Goal: Task Accomplishment & Management: Use online tool/utility

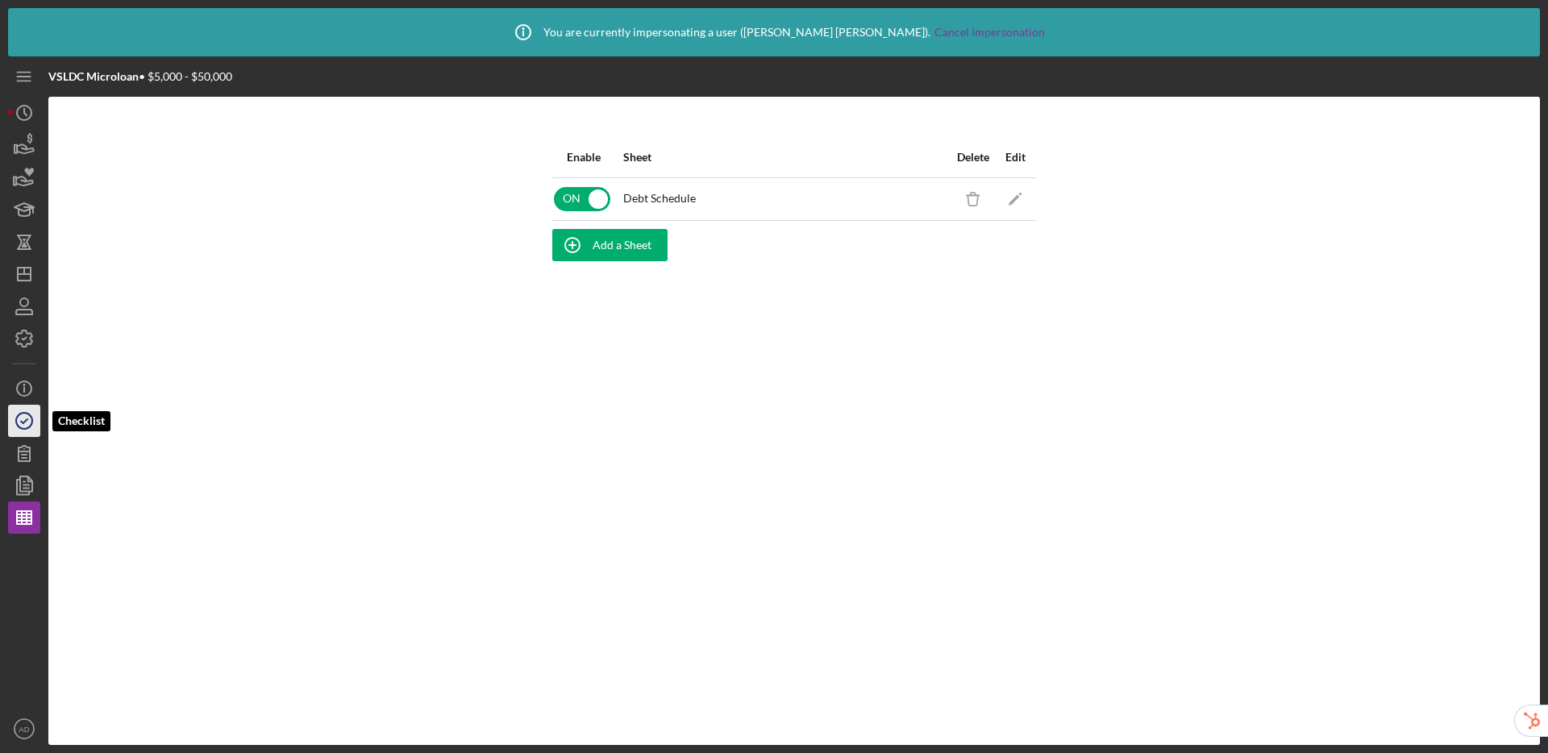
click at [24, 415] on icon "button" at bounding box center [24, 421] width 40 height 40
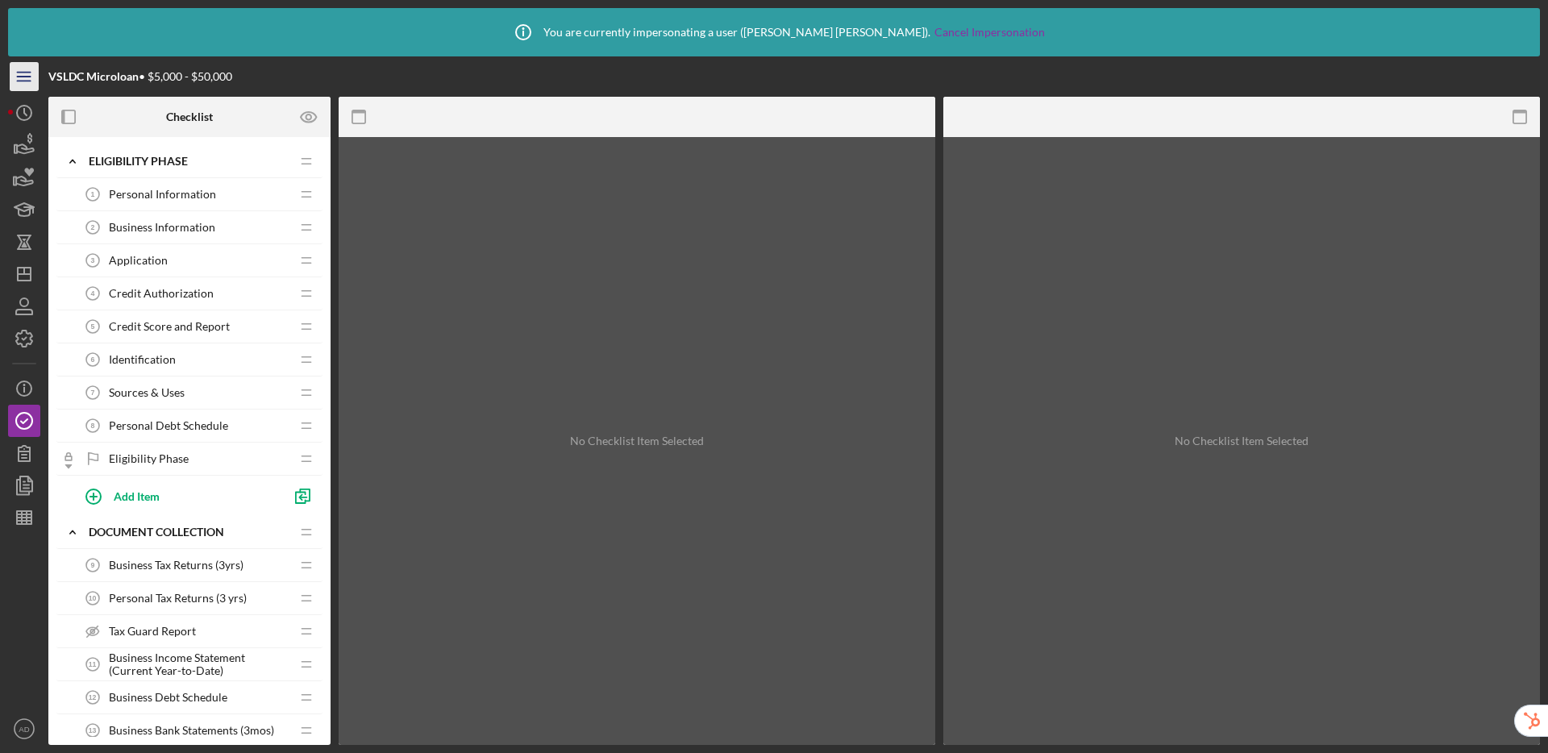
click at [15, 71] on icon "Icon/Menu" at bounding box center [24, 77] width 36 height 36
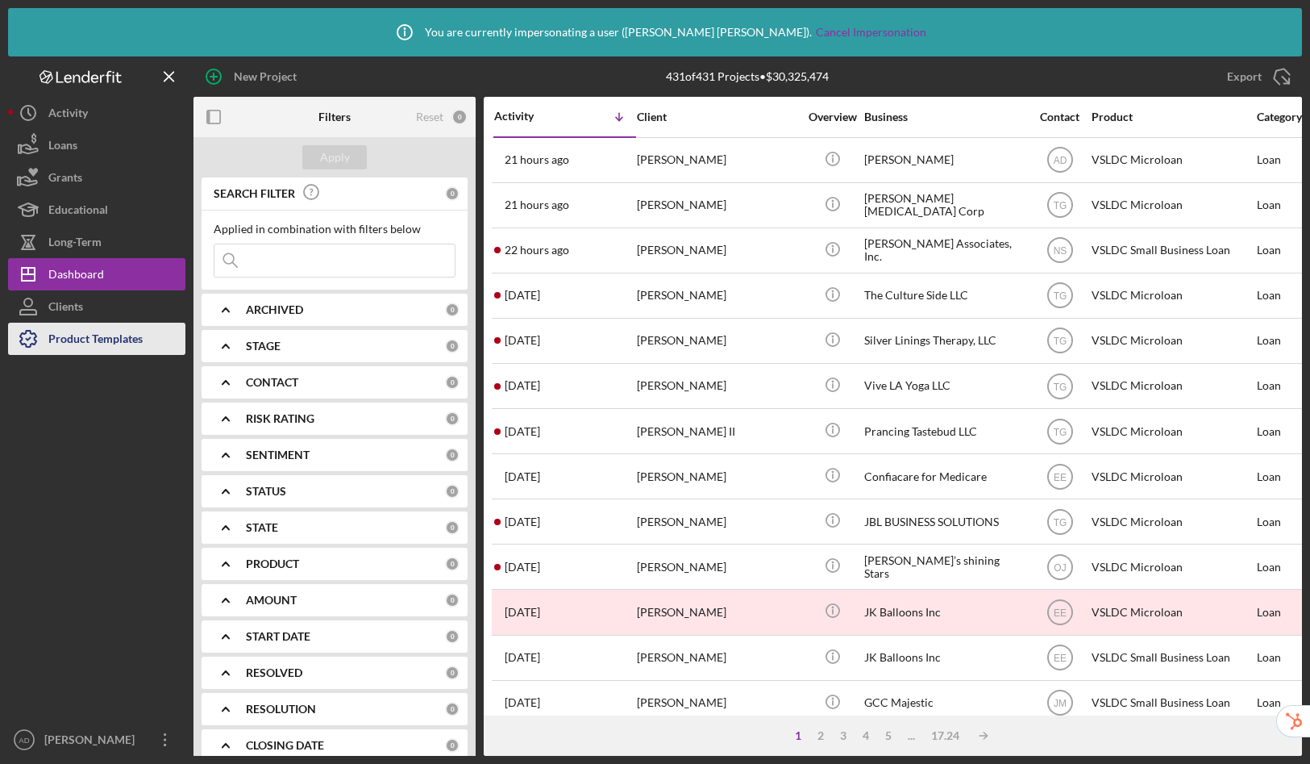
click at [69, 345] on div "Product Templates" at bounding box center [95, 341] width 94 height 36
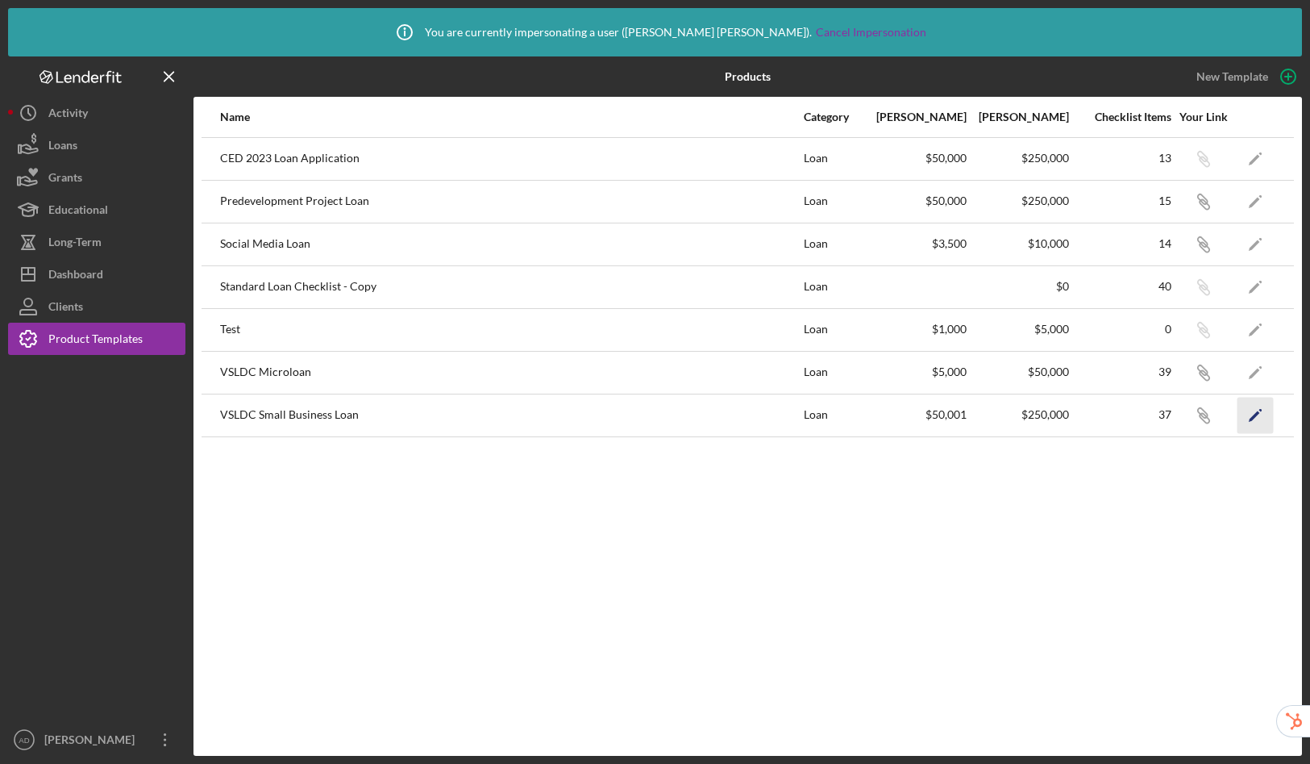
click at [1246, 415] on icon "Icon/Edit" at bounding box center [1256, 415] width 36 height 36
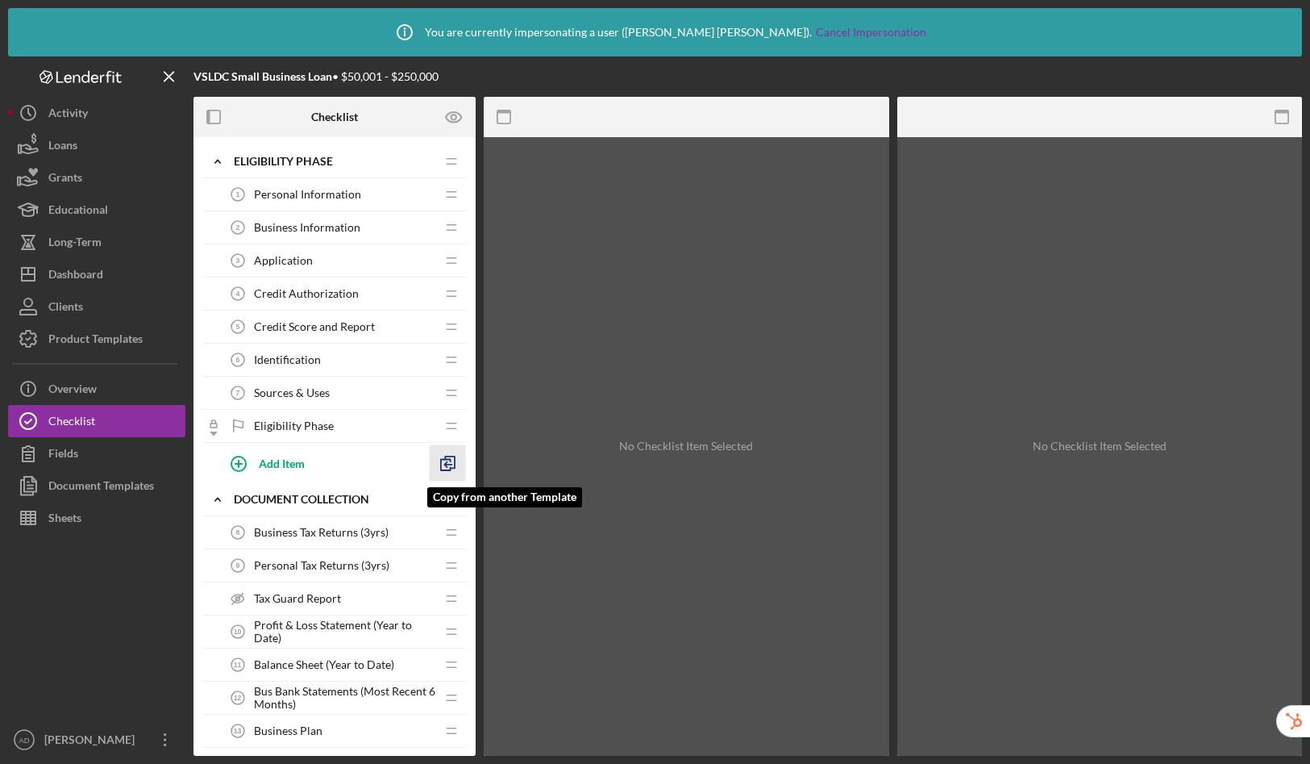
click at [452, 469] on icon "button" at bounding box center [448, 463] width 36 height 36
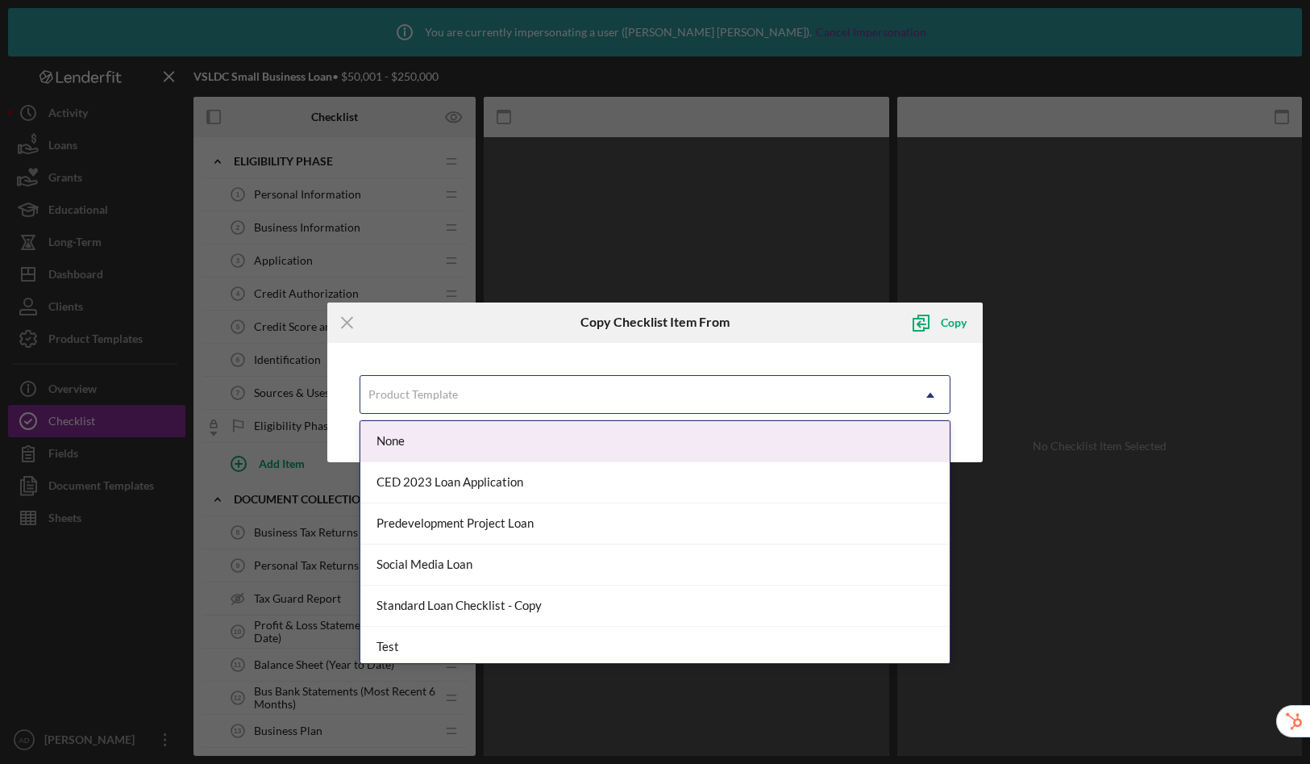
click at [509, 399] on div "Product Template" at bounding box center [635, 395] width 551 height 37
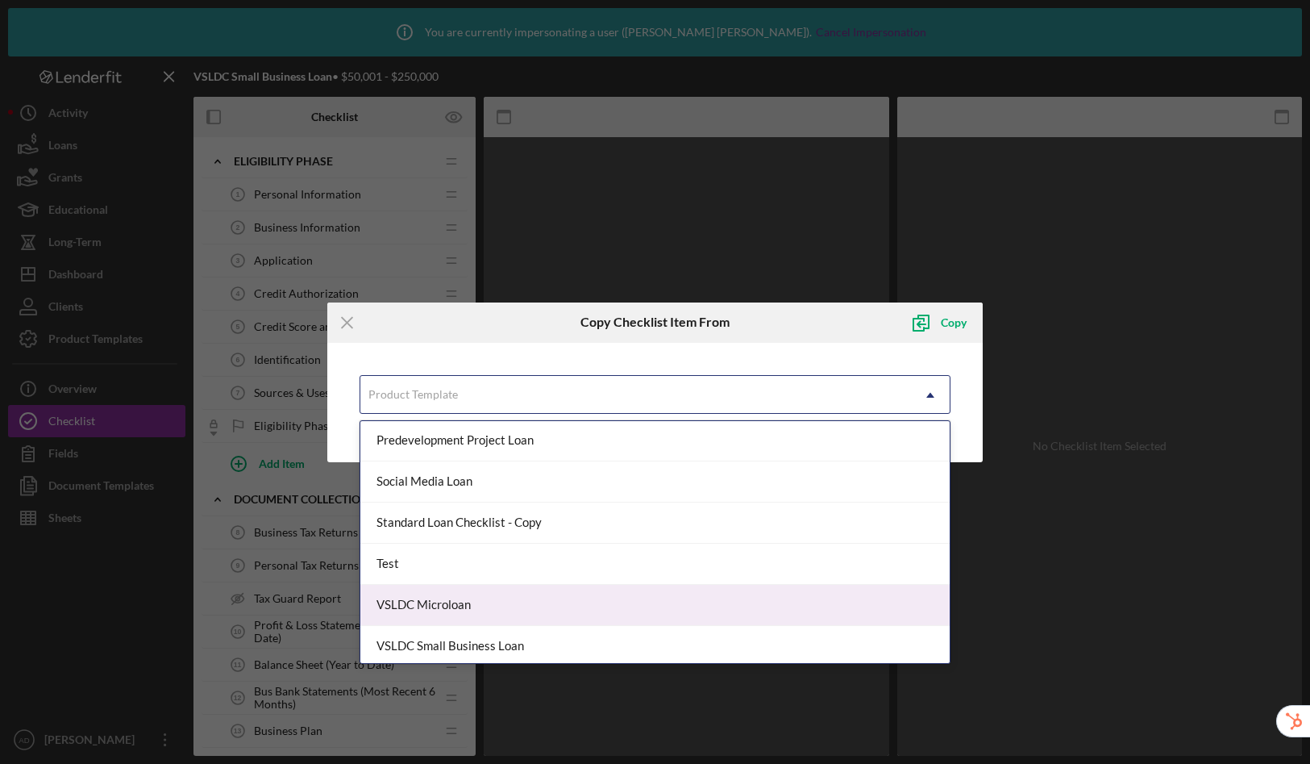
click at [513, 602] on div "VSLDC Microloan" at bounding box center [655, 605] width 590 height 41
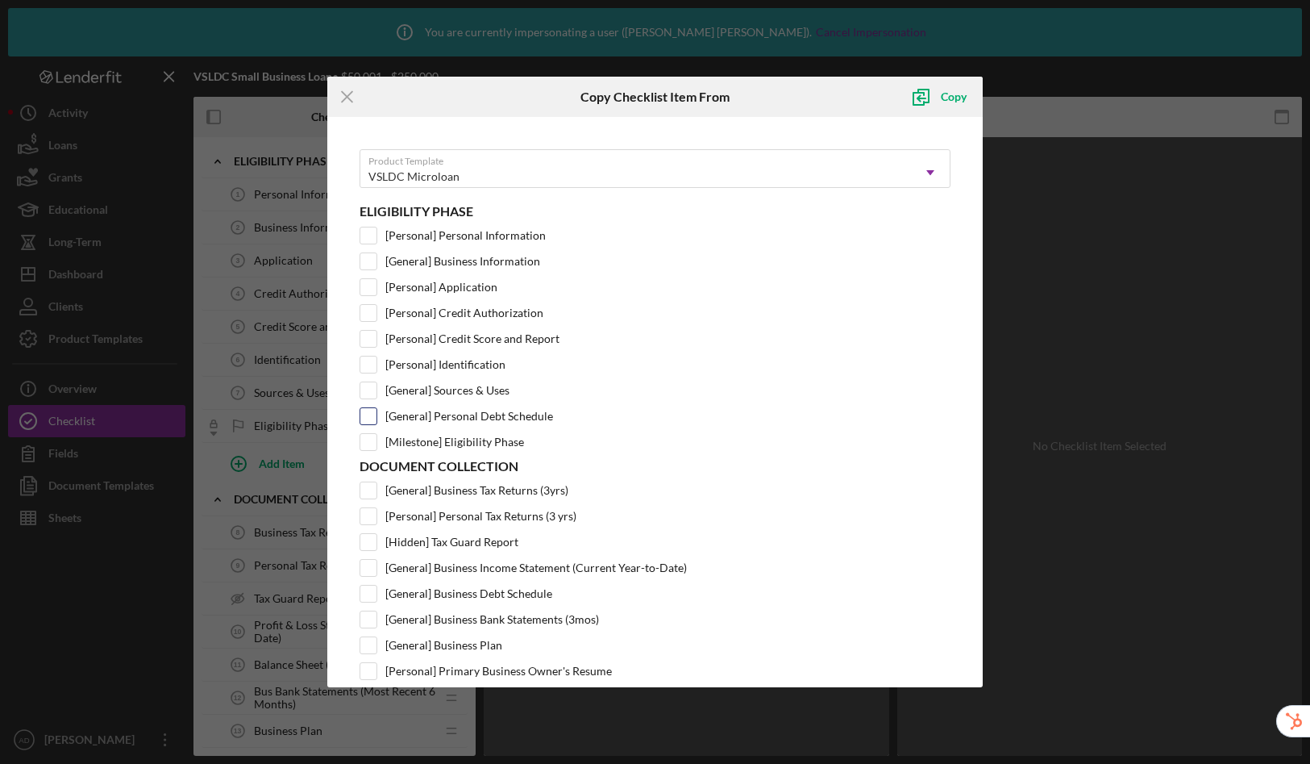
click at [376, 420] on input "[General] Personal Debt Schedule" at bounding box center [368, 416] width 16 height 16
checkbox input "true"
click at [944, 98] on div "Copy" at bounding box center [954, 97] width 26 height 32
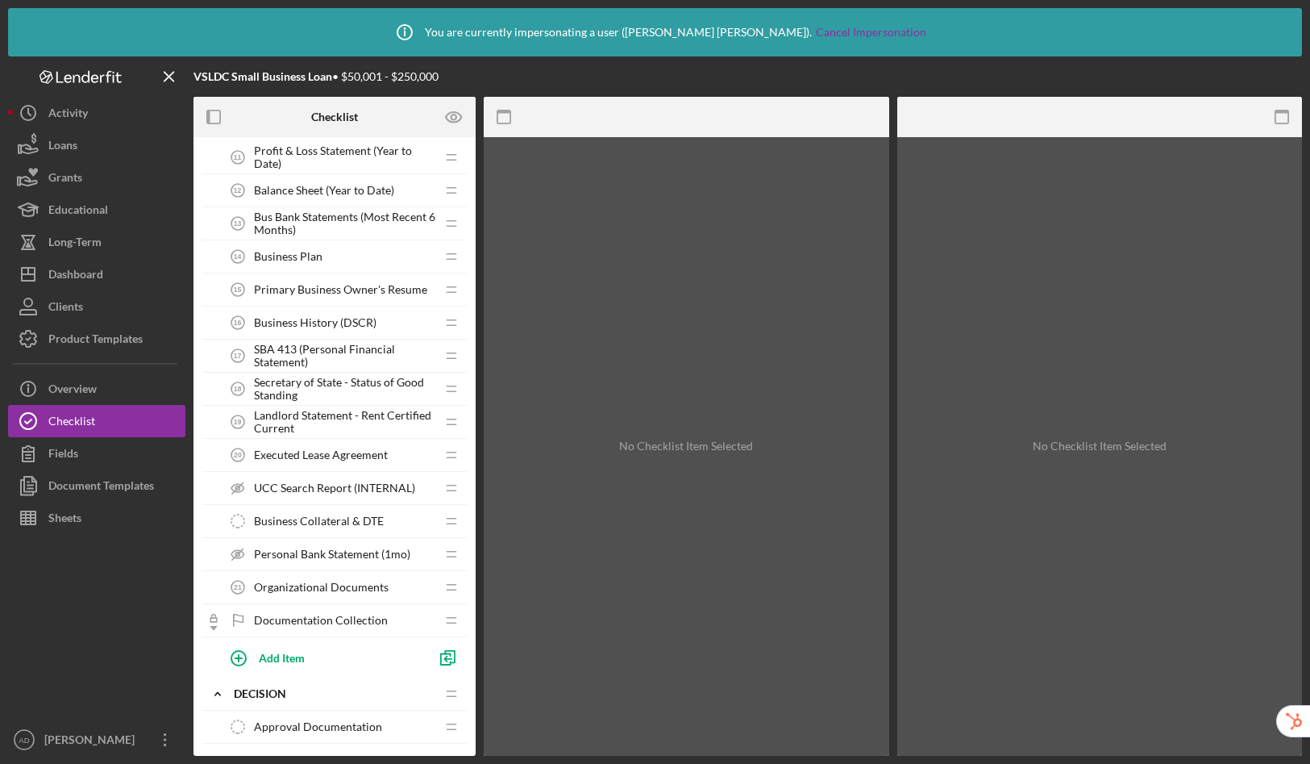
scroll to position [538, 0]
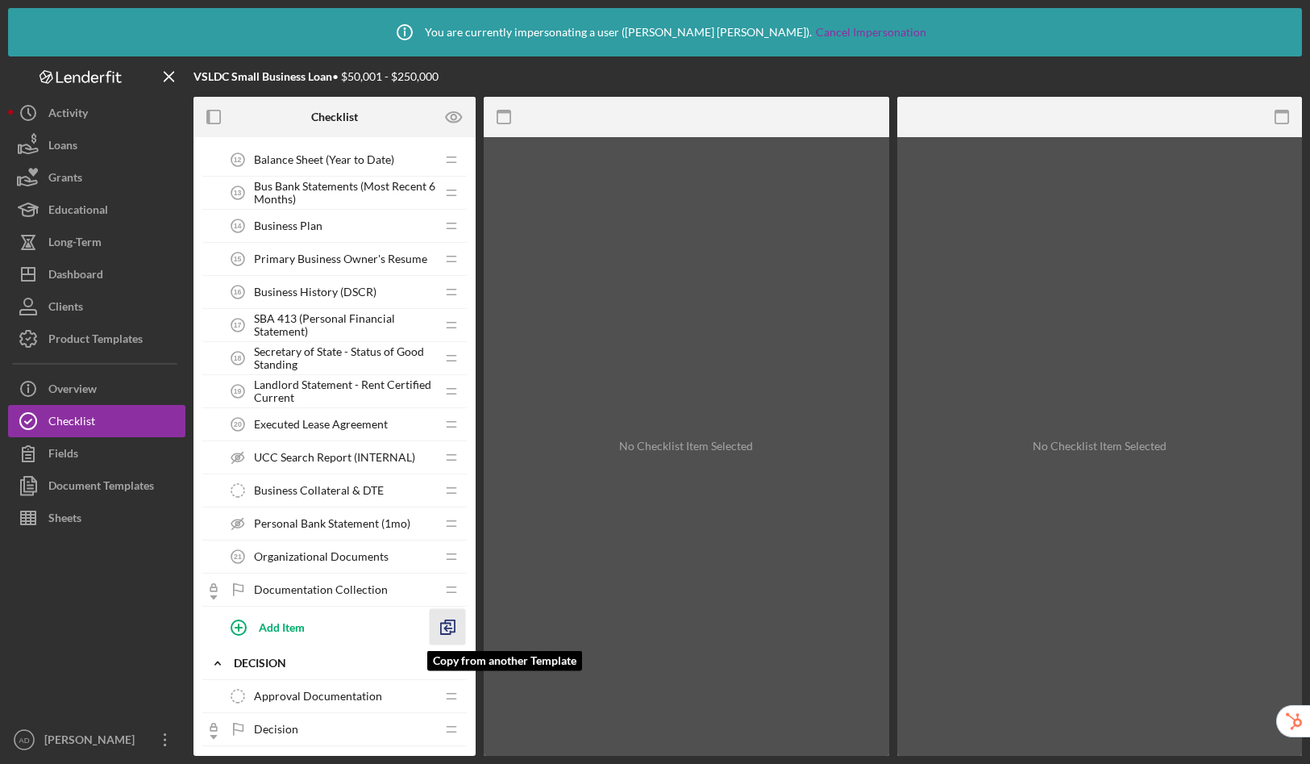
click at [448, 623] on icon "button" at bounding box center [448, 627] width 36 height 36
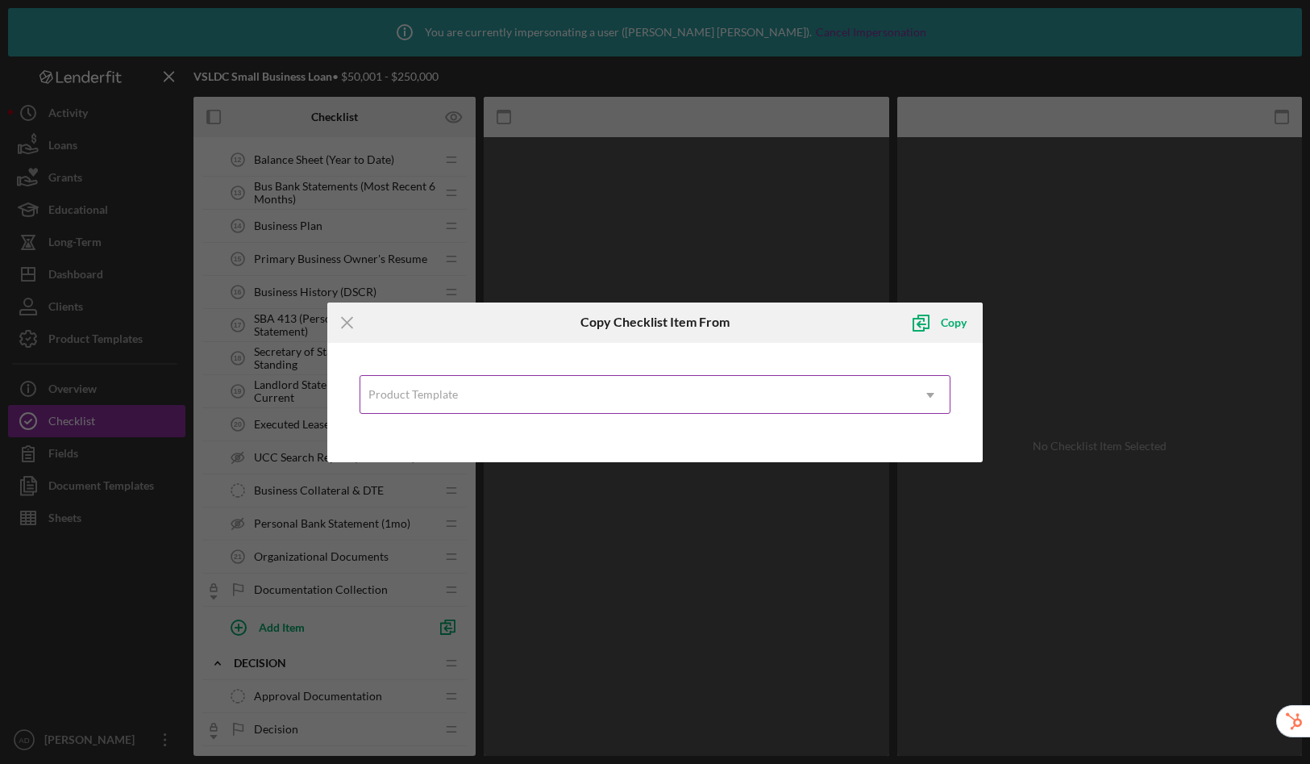
click at [565, 393] on div "Product Template" at bounding box center [635, 395] width 551 height 37
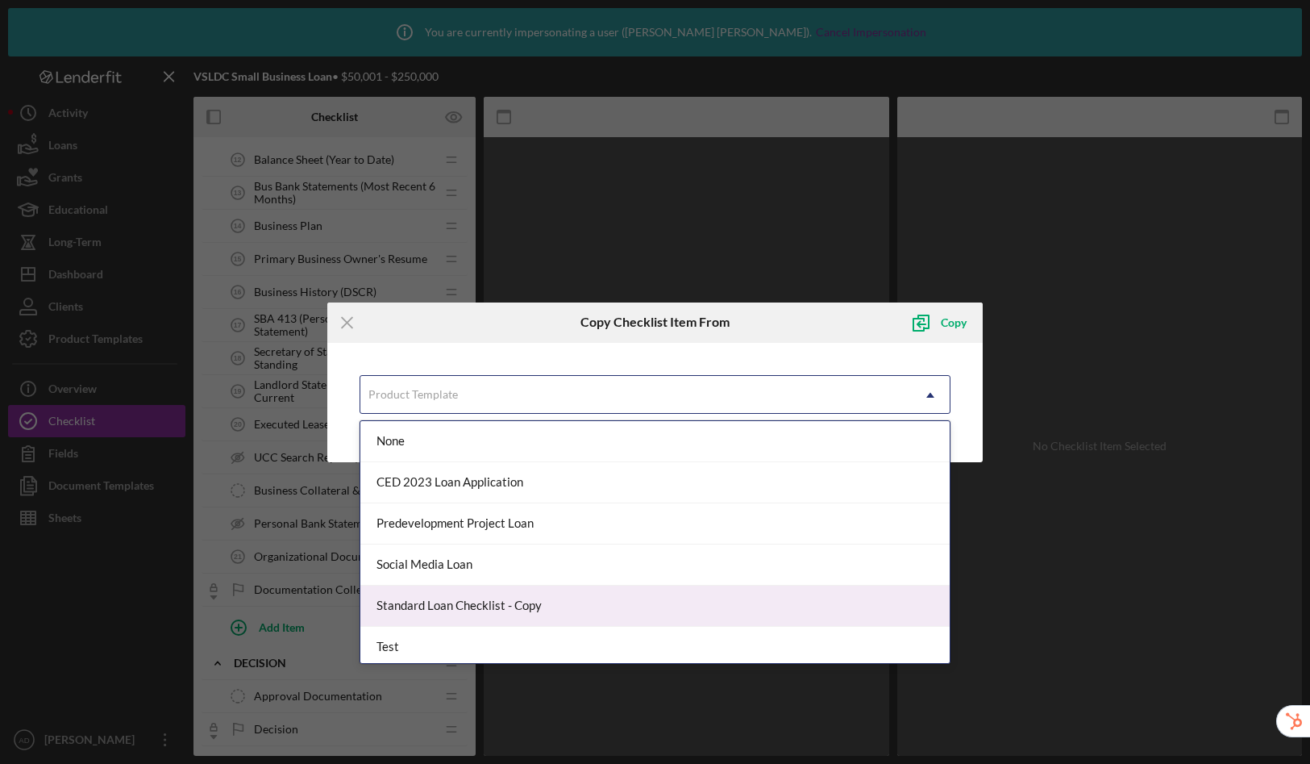
scroll to position [87, 0]
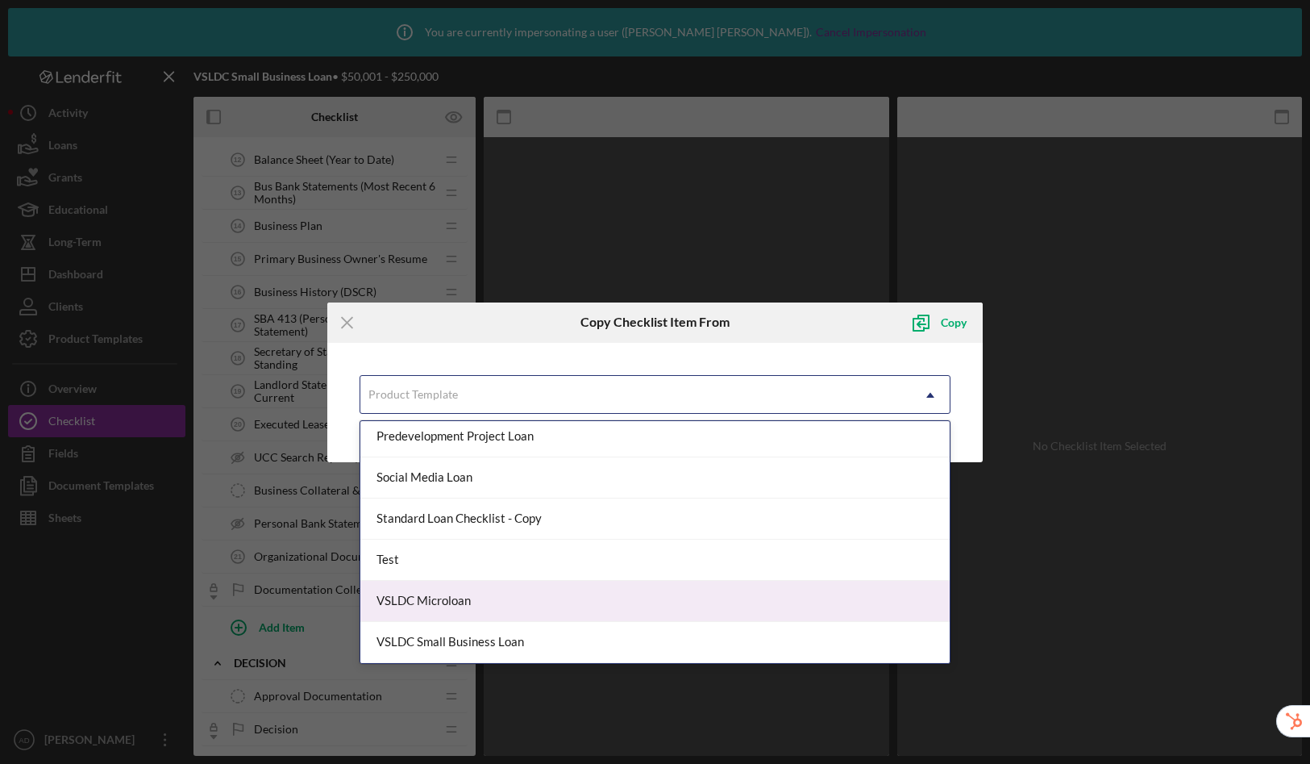
click at [478, 598] on div "VSLDC Microloan" at bounding box center [655, 601] width 590 height 41
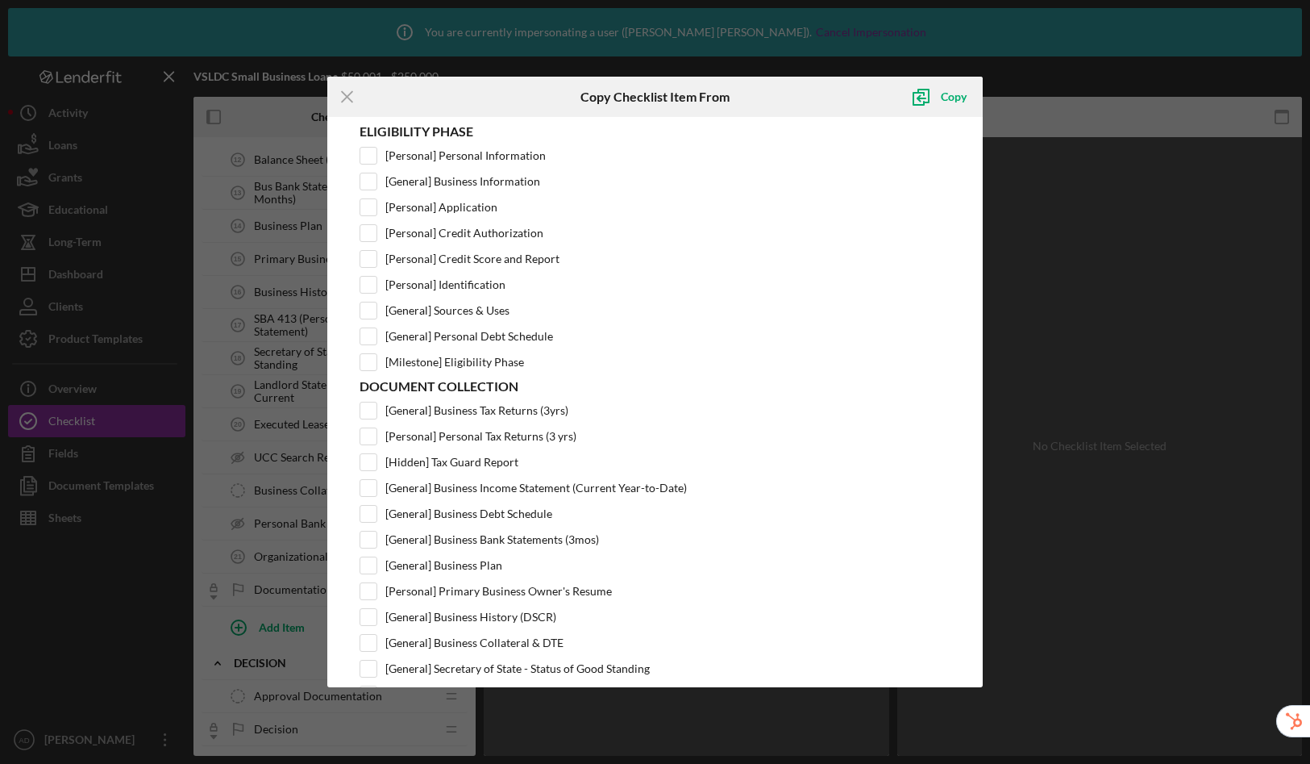
scroll to position [88, 0]
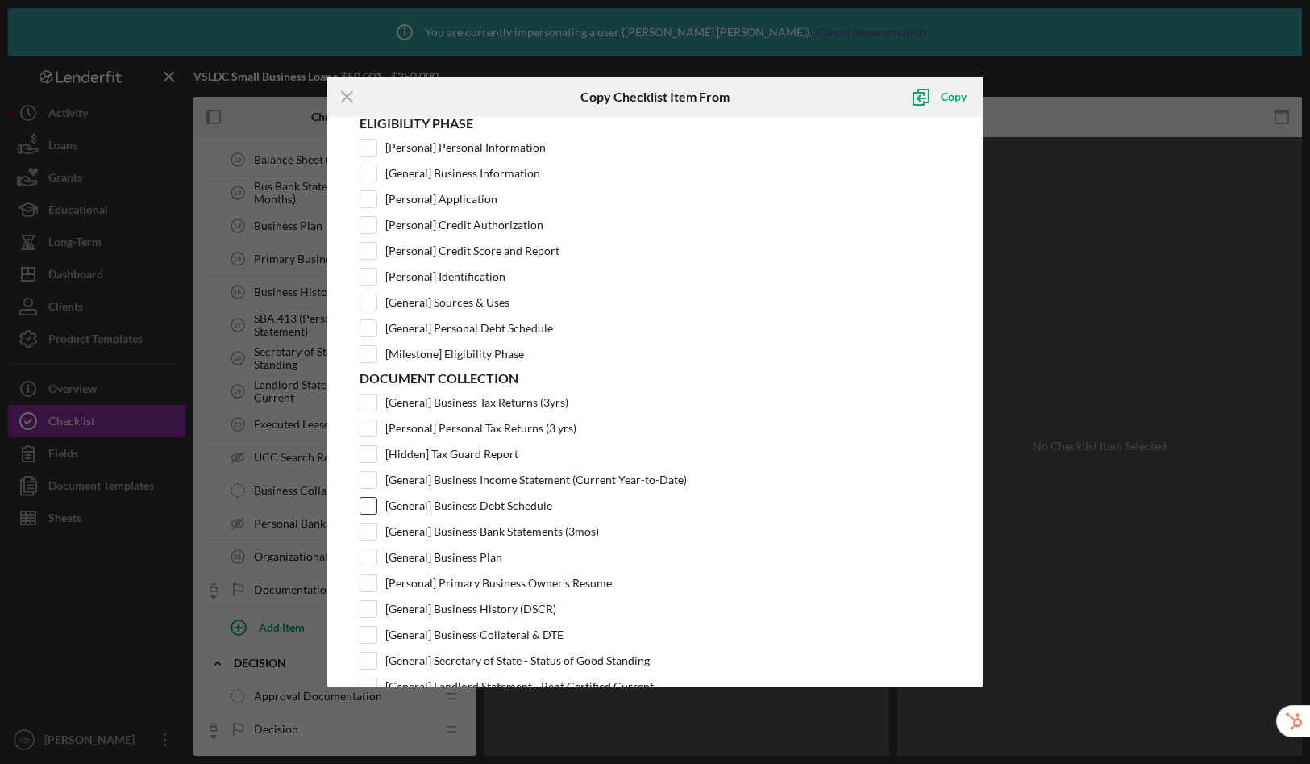
click at [367, 506] on input "[General] Business Debt Schedule" at bounding box center [368, 506] width 16 height 16
checkbox input "true"
click at [952, 97] on div "Copy" at bounding box center [954, 97] width 26 height 32
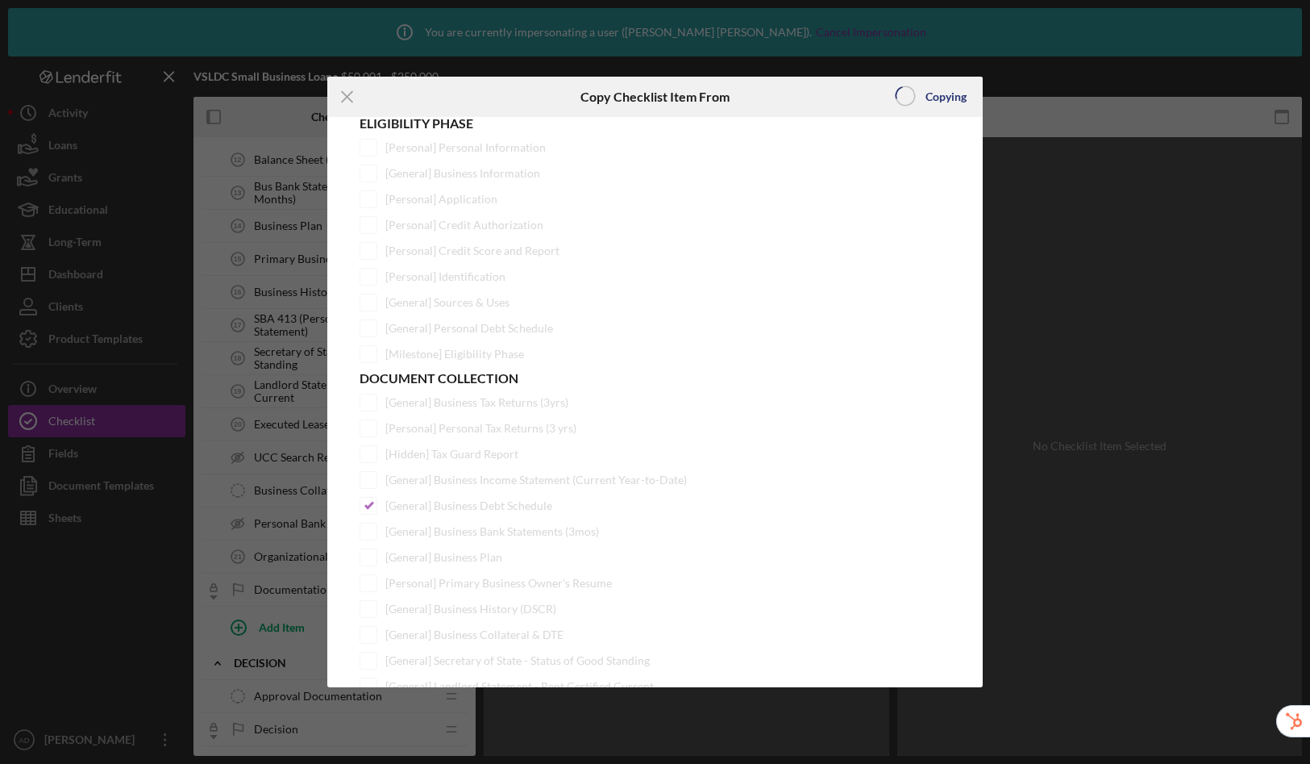
scroll to position [0, 0]
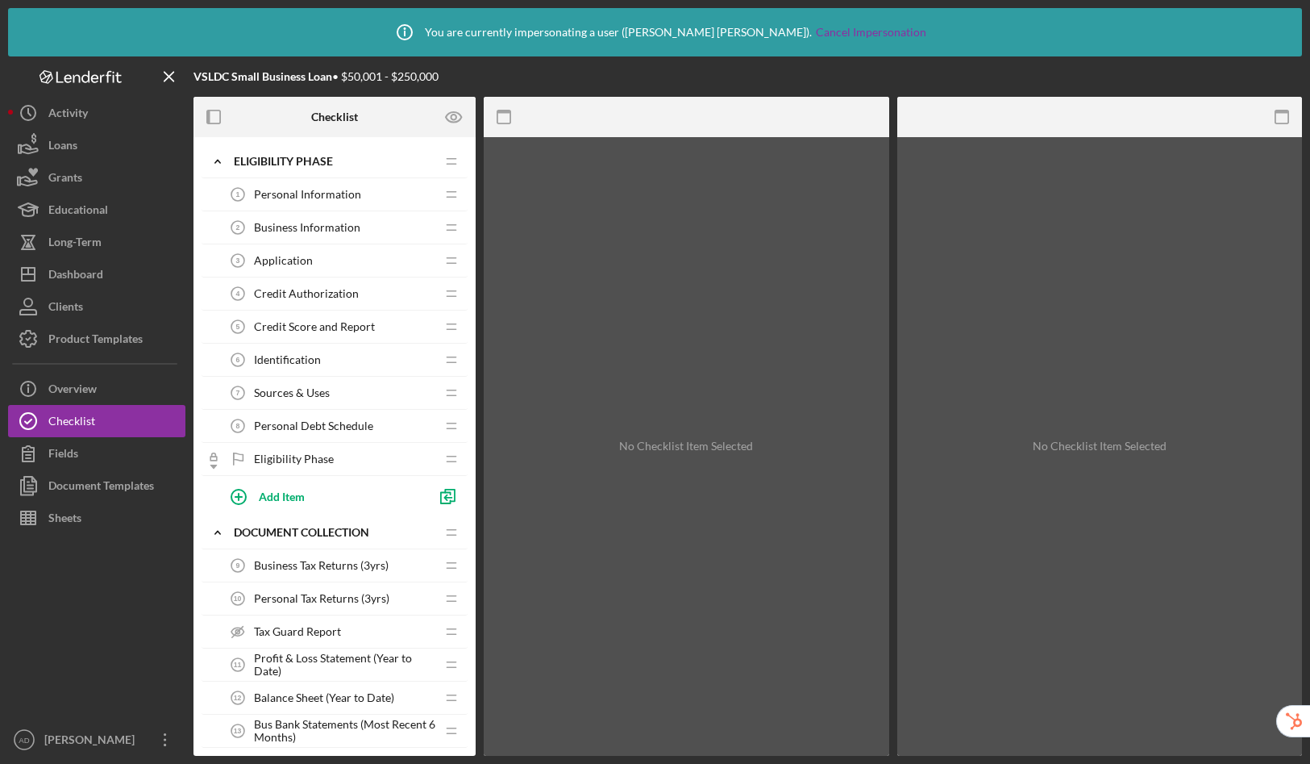
drag, startPoint x: 451, startPoint y: 596, endPoint x: 262, endPoint y: 3, distance: 622.1
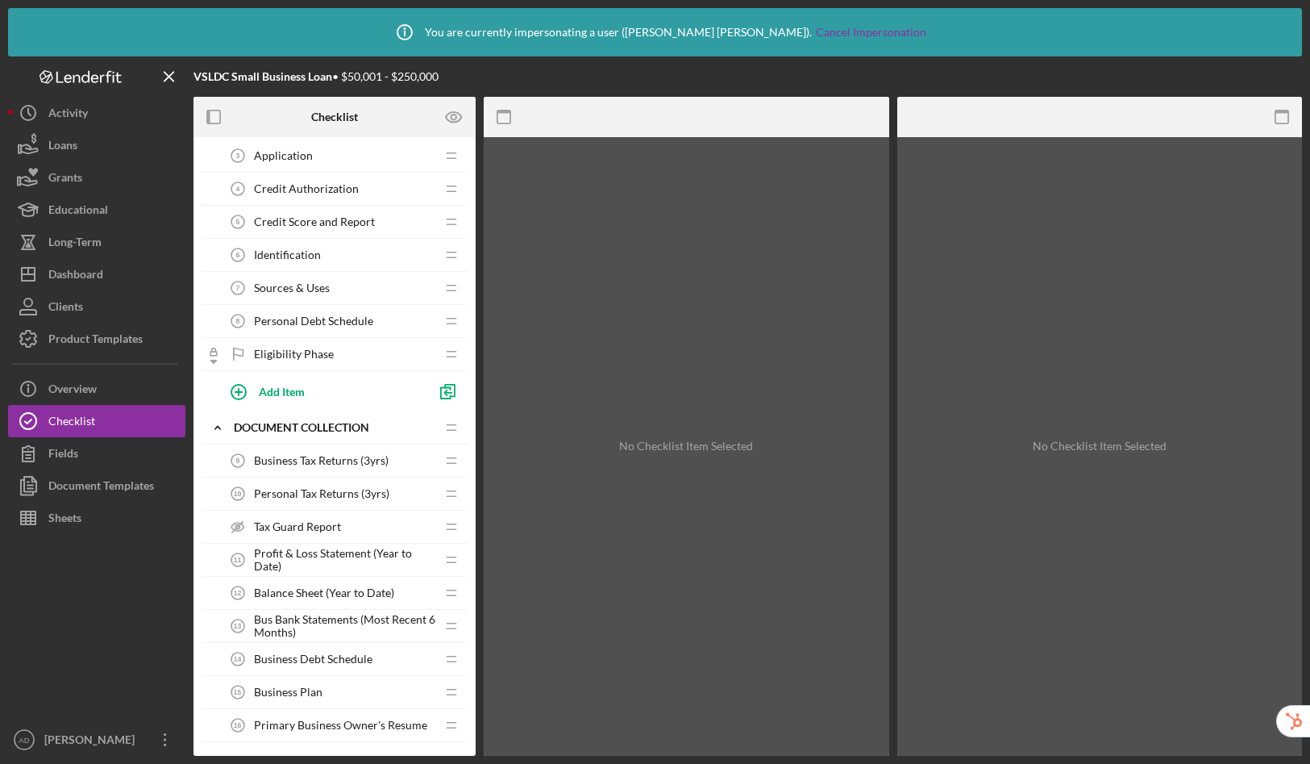
scroll to position [141, 0]
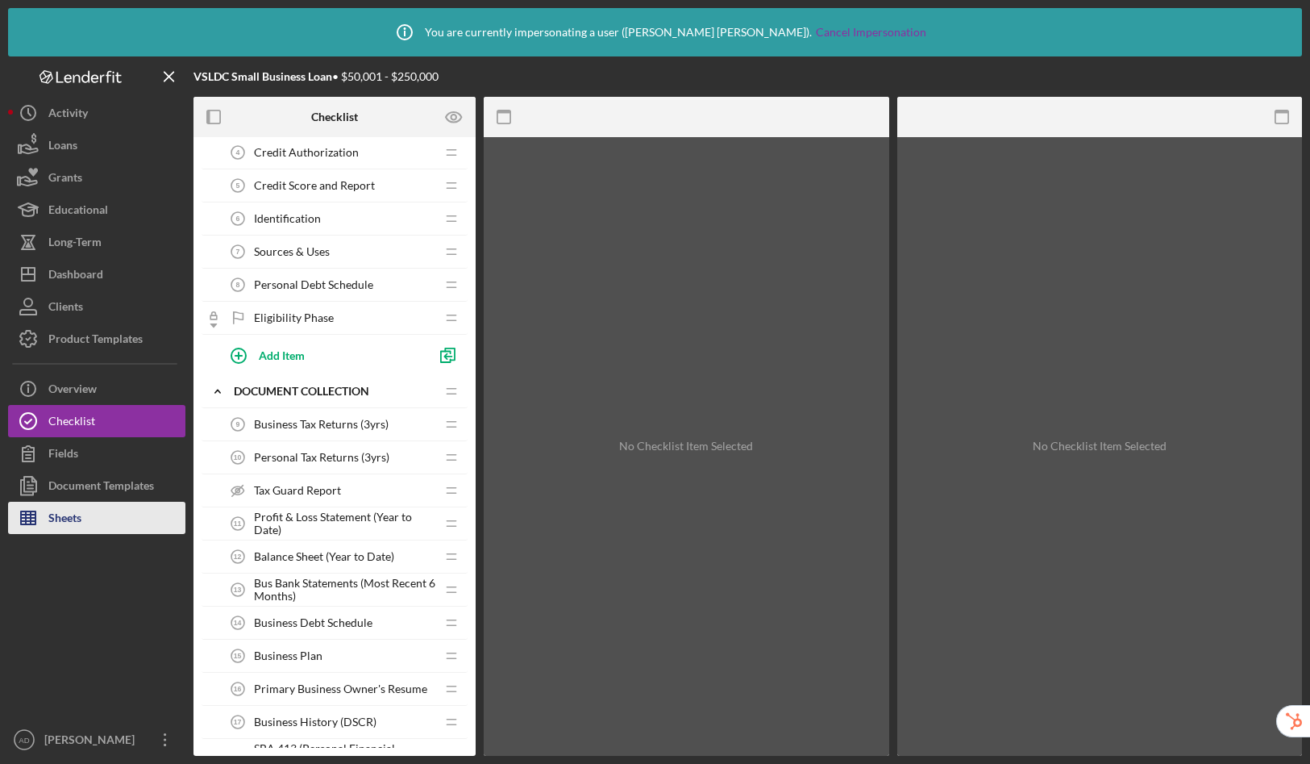
click at [61, 525] on div "Sheets" at bounding box center [64, 520] width 33 height 36
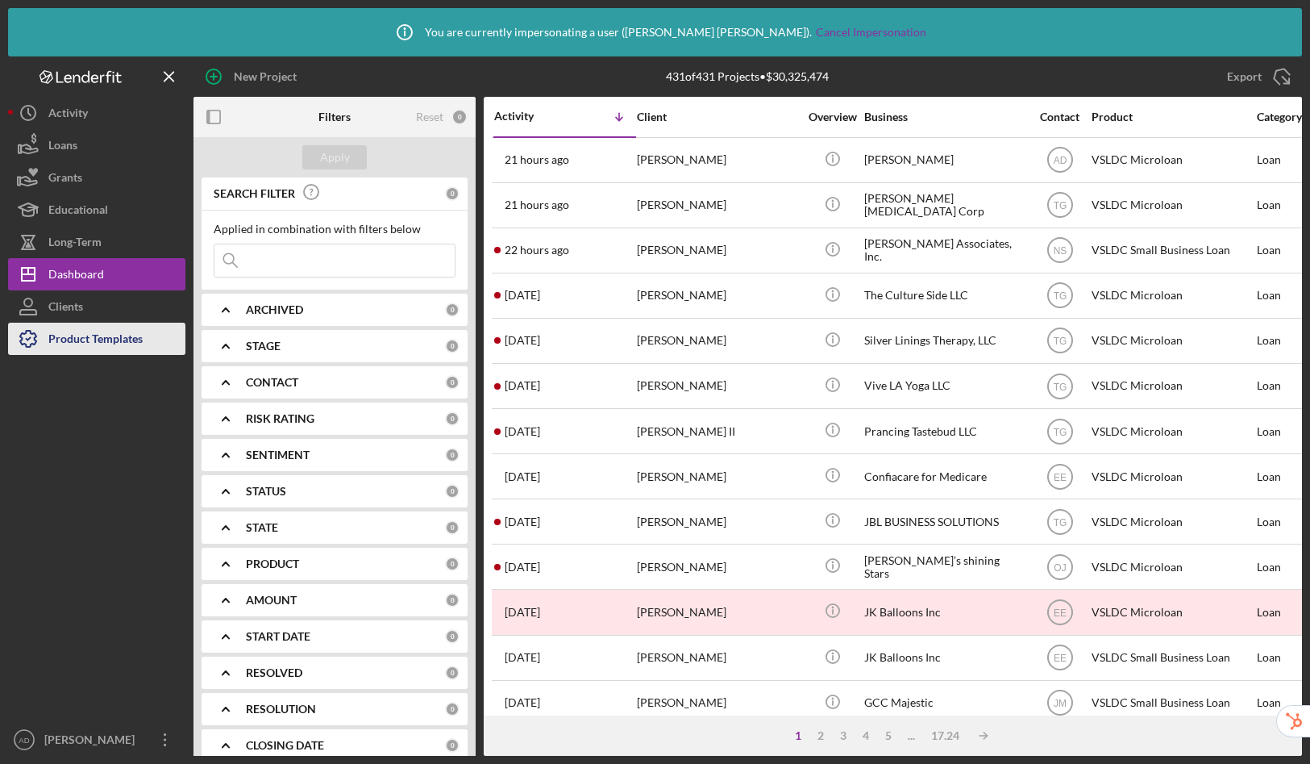
click at [132, 335] on div "Product Templates" at bounding box center [95, 341] width 94 height 36
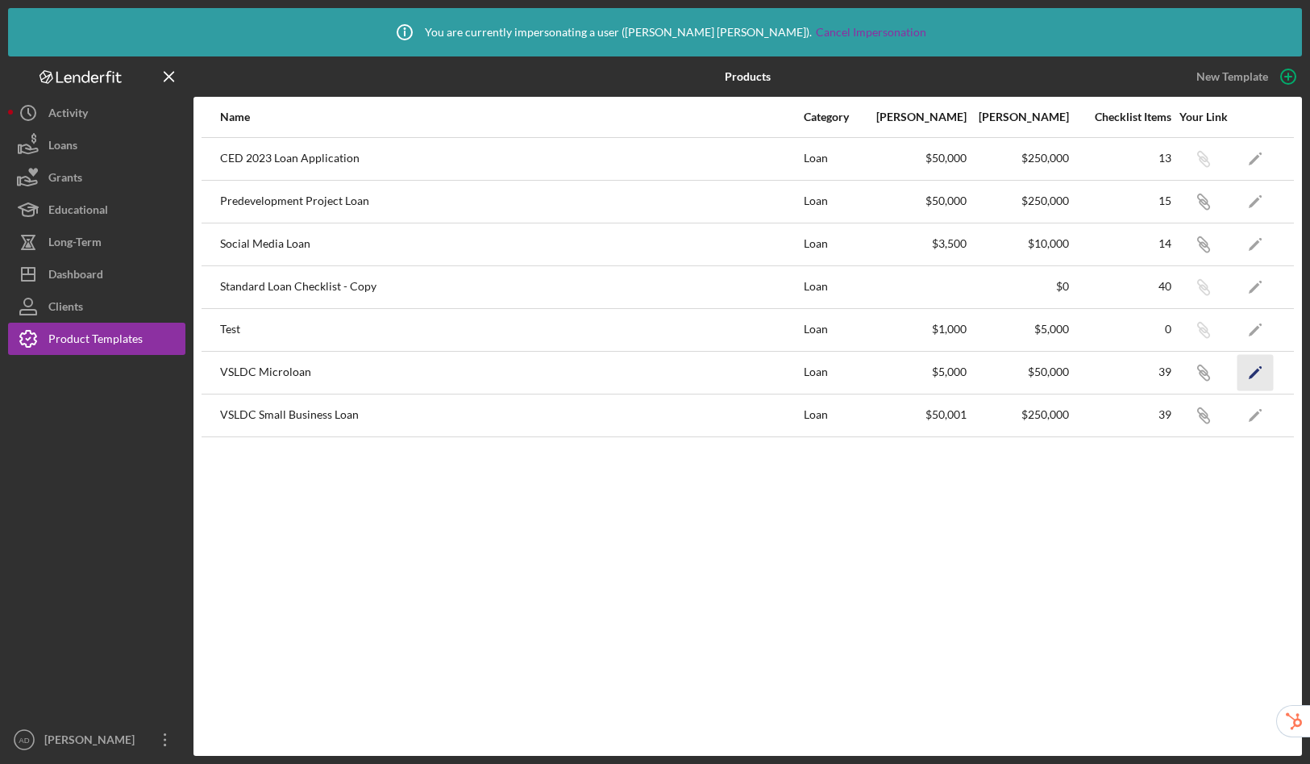
click at [1265, 364] on icon "Icon/Edit" at bounding box center [1256, 372] width 36 height 36
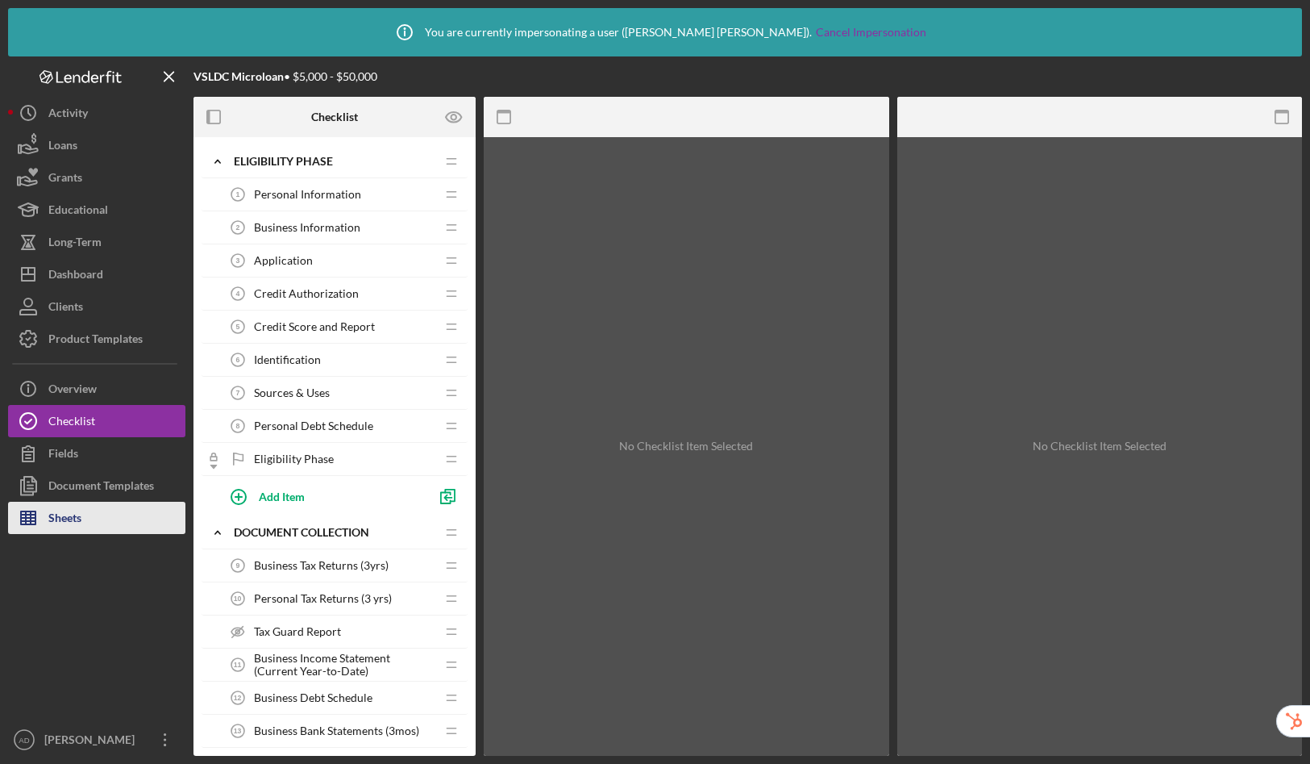
click at [65, 527] on div "Sheets" at bounding box center [64, 520] width 33 height 36
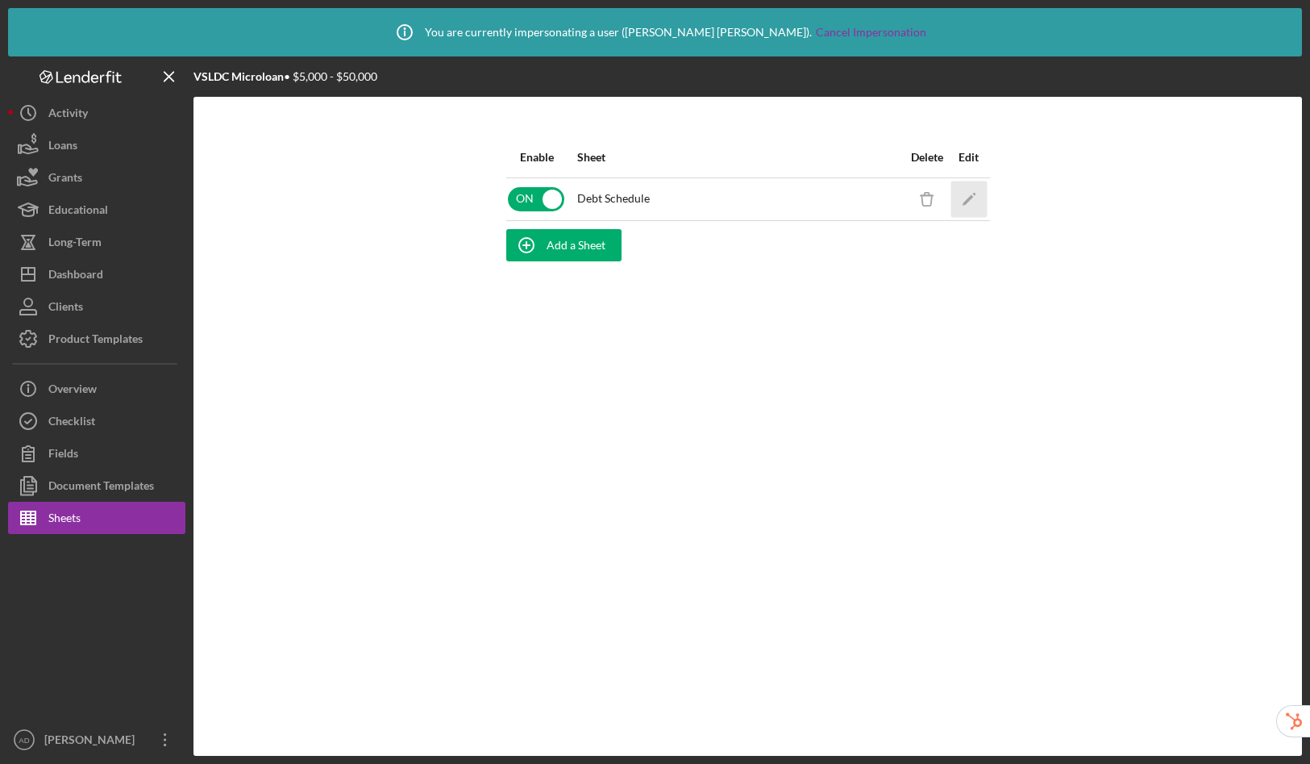
click at [967, 198] on icon "Icon/Edit" at bounding box center [969, 199] width 36 height 36
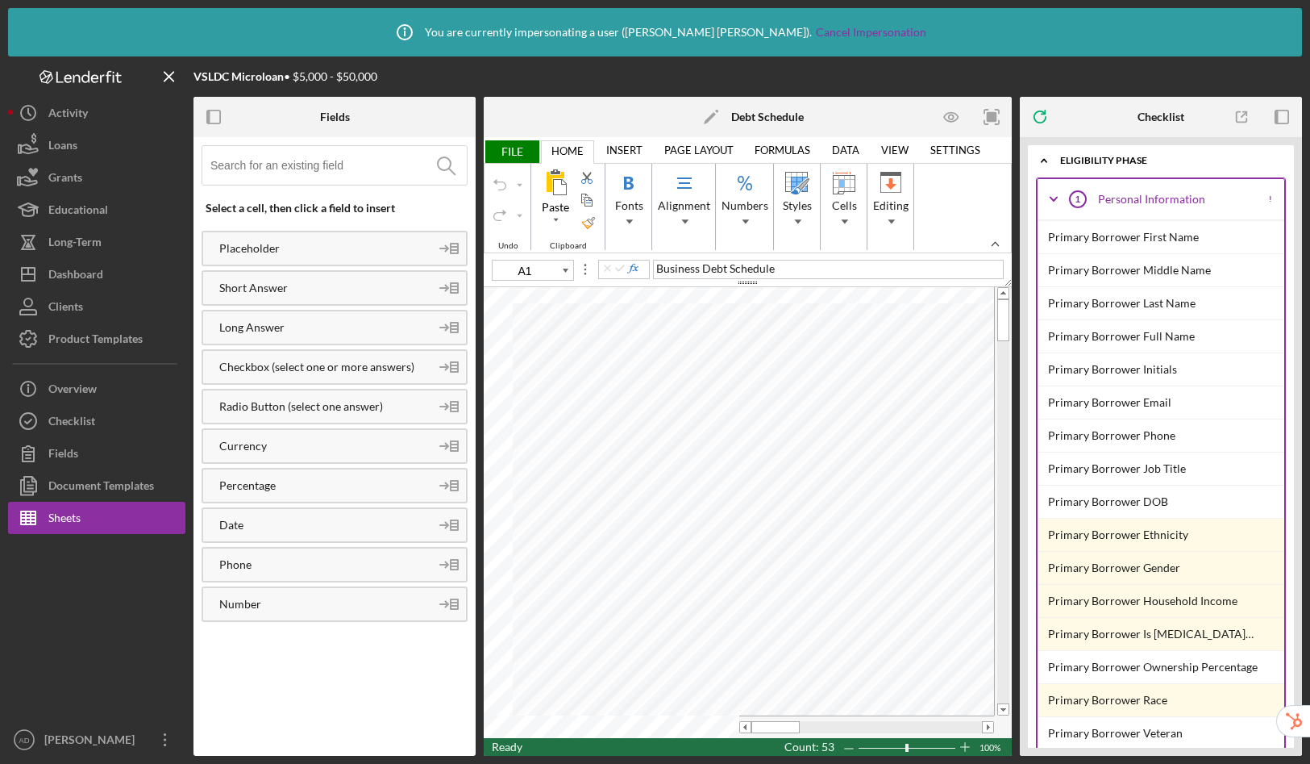
type input "11"
type input "B19"
click at [216, 119] on icon "button" at bounding box center [214, 117] width 36 height 36
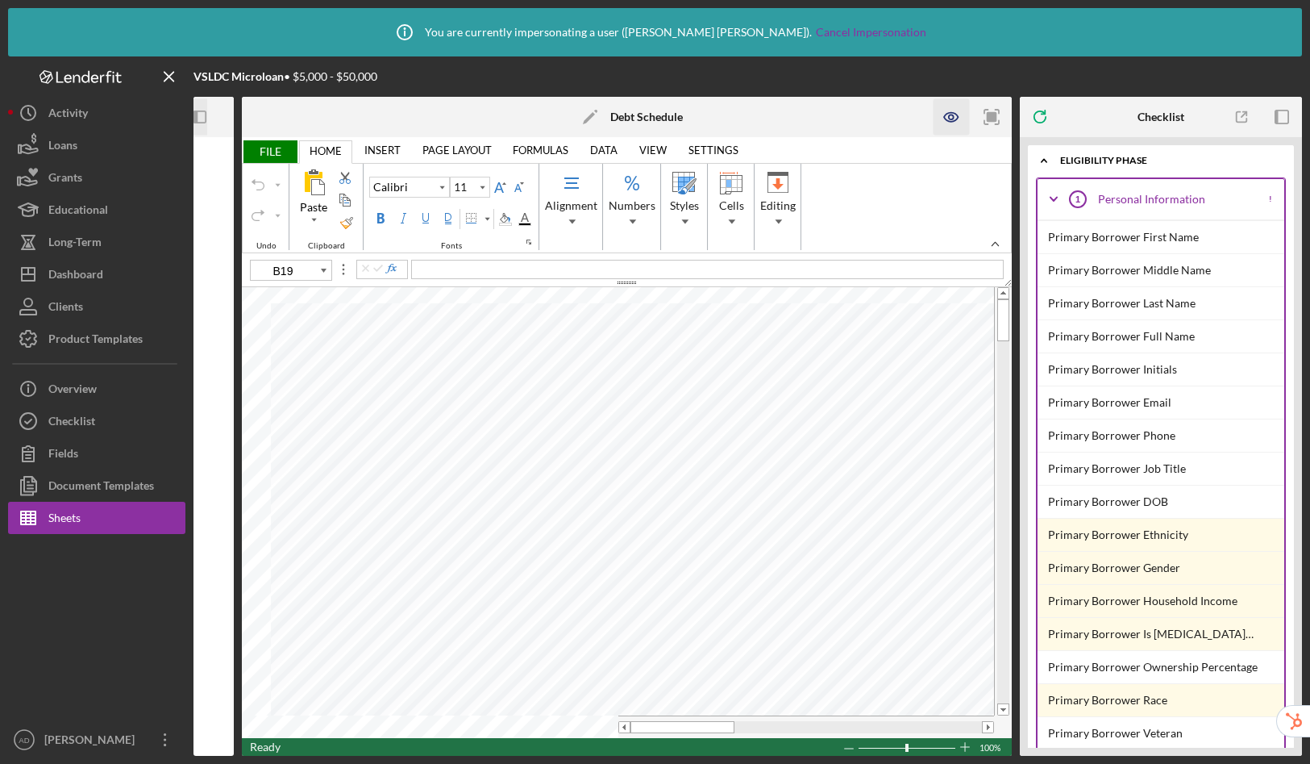
click at [956, 120] on icon "button" at bounding box center [951, 117] width 14 height 9
click at [957, 116] on icon "button" at bounding box center [951, 117] width 14 height 9
